Goal: Task Accomplishment & Management: Manage account settings

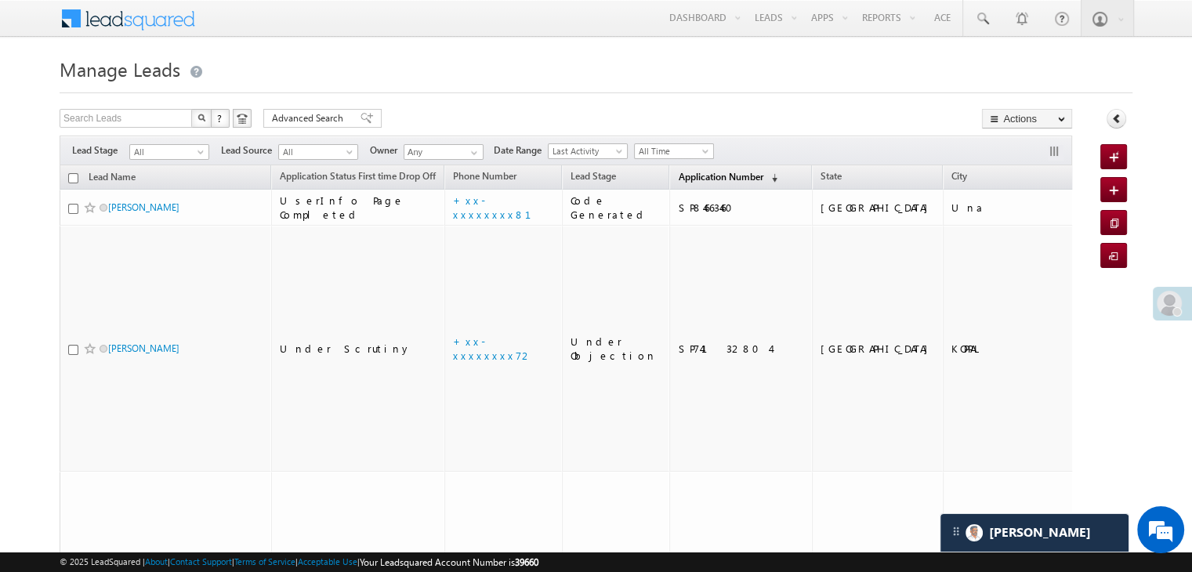
click at [692, 171] on span "Application Number" at bounding box center [720, 177] width 85 height 12
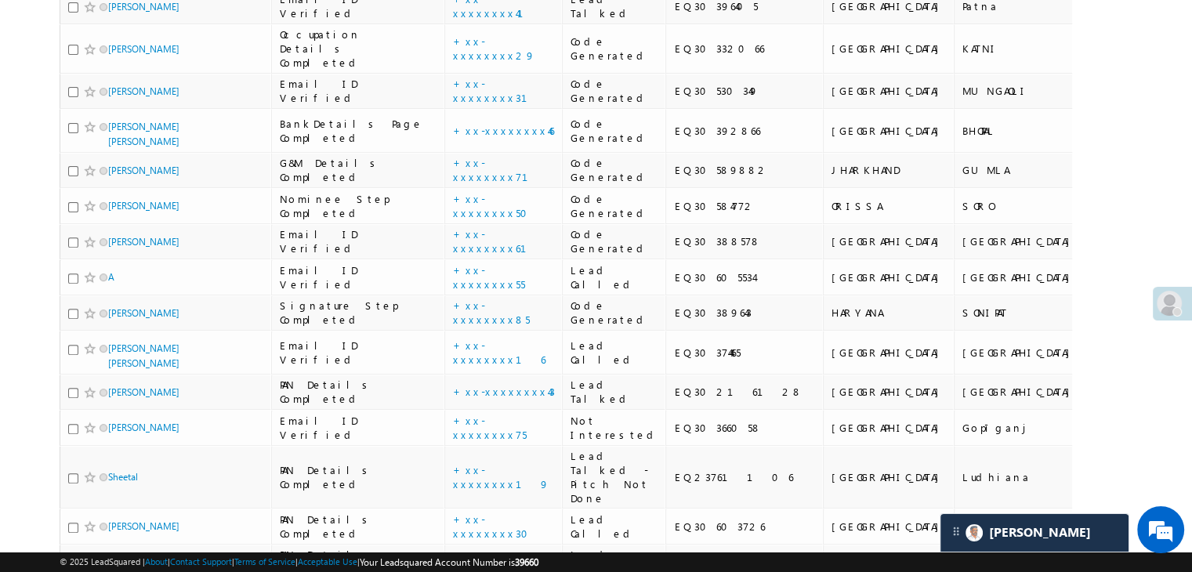
scroll to position [549, 0]
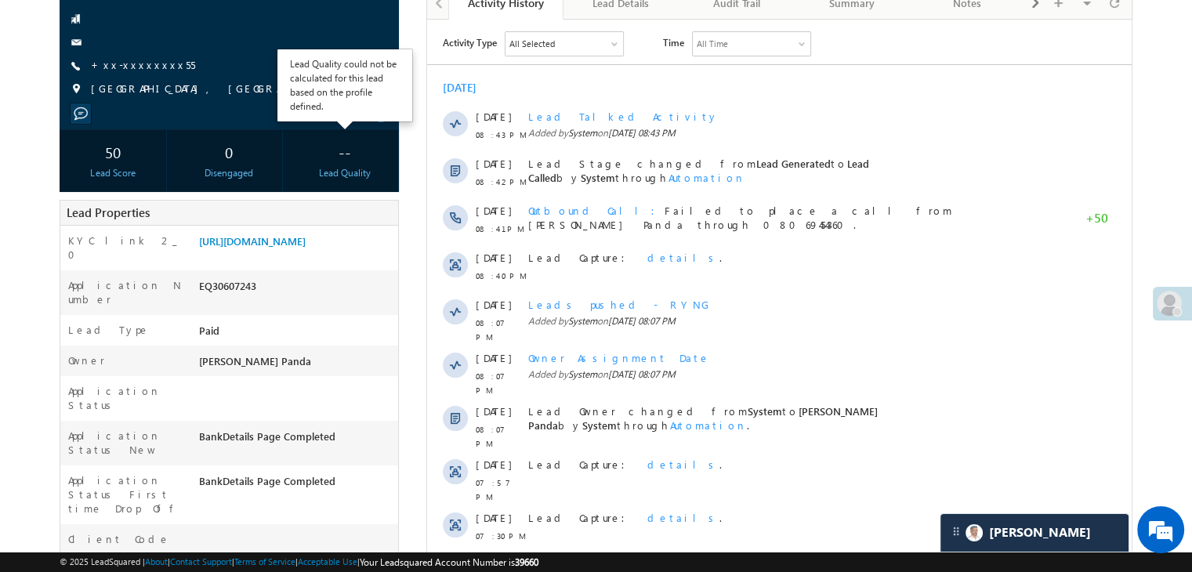
scroll to position [157, 0]
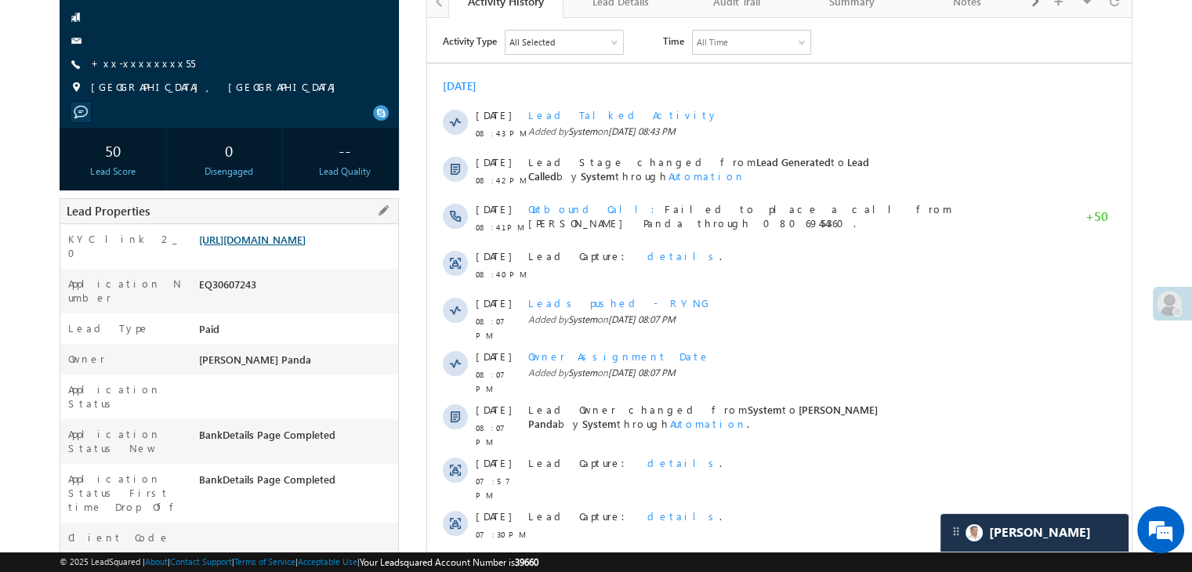
click at [306, 246] on link "https://angelbroking1-pk3em7sa.customui-test.leadsquared.com?leadId=b8712591-3b…" at bounding box center [252, 239] width 107 height 13
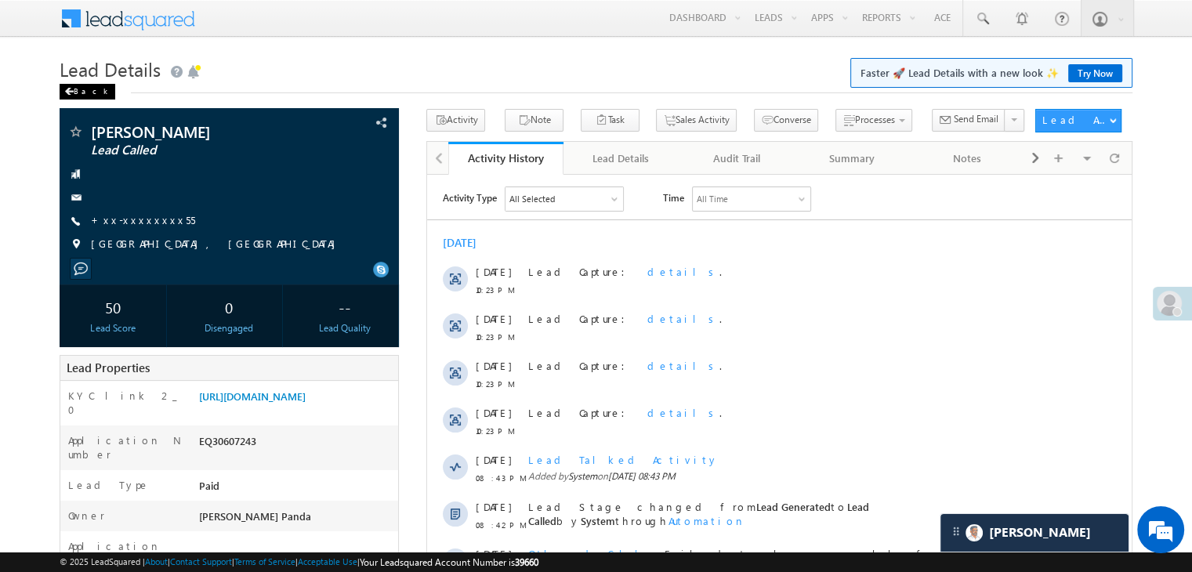
click at [72, 96] on div "Back" at bounding box center [88, 92] width 56 height 16
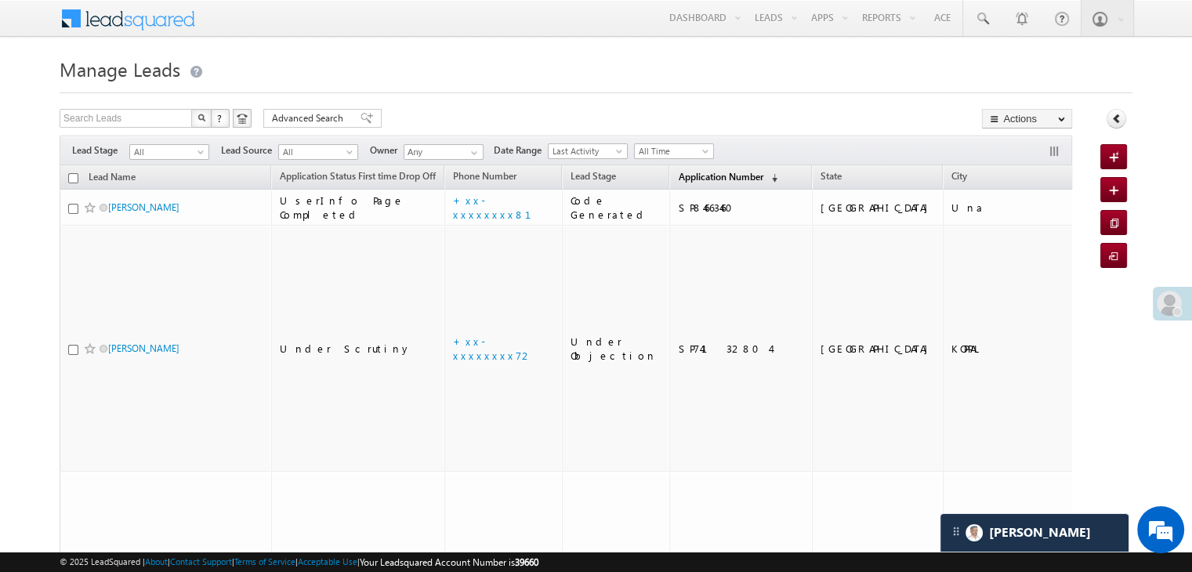
click at [678, 175] on span "Application Number" at bounding box center [720, 177] width 85 height 12
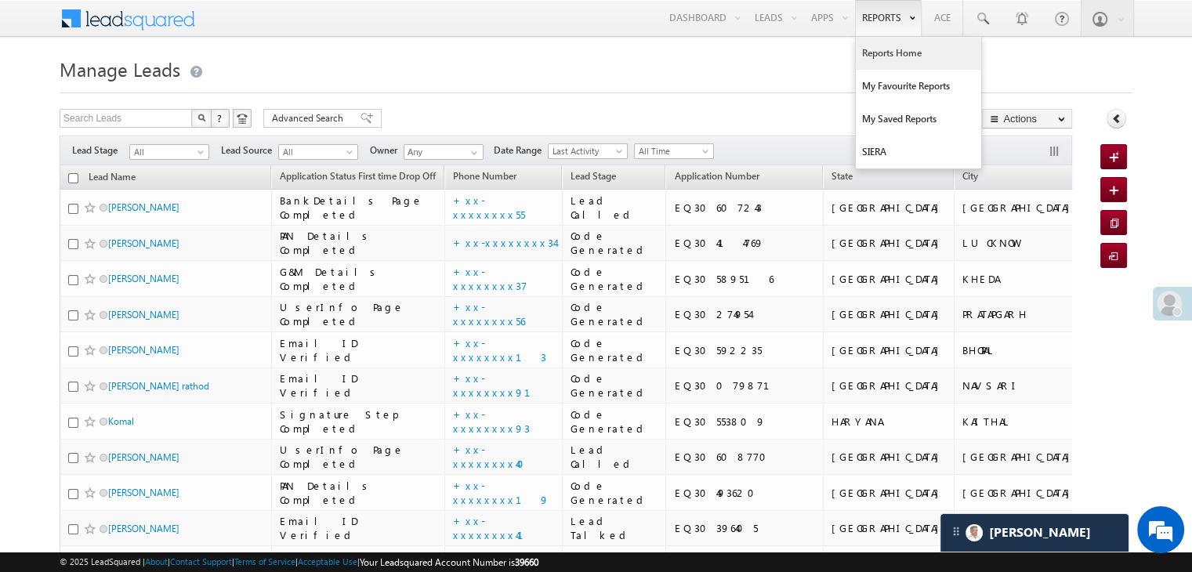
click at [890, 54] on link "Reports Home" at bounding box center [918, 53] width 125 height 33
